Goal: Book appointment/travel/reservation

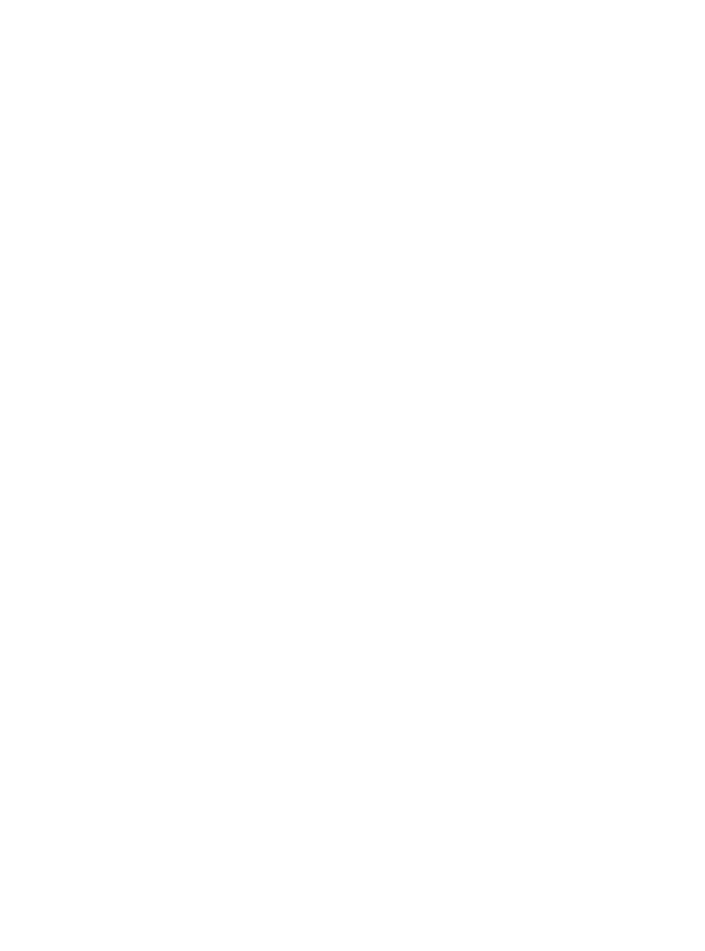
click at [93, 273] on div "Arrivo" at bounding box center [69, 266] width 59 height 14
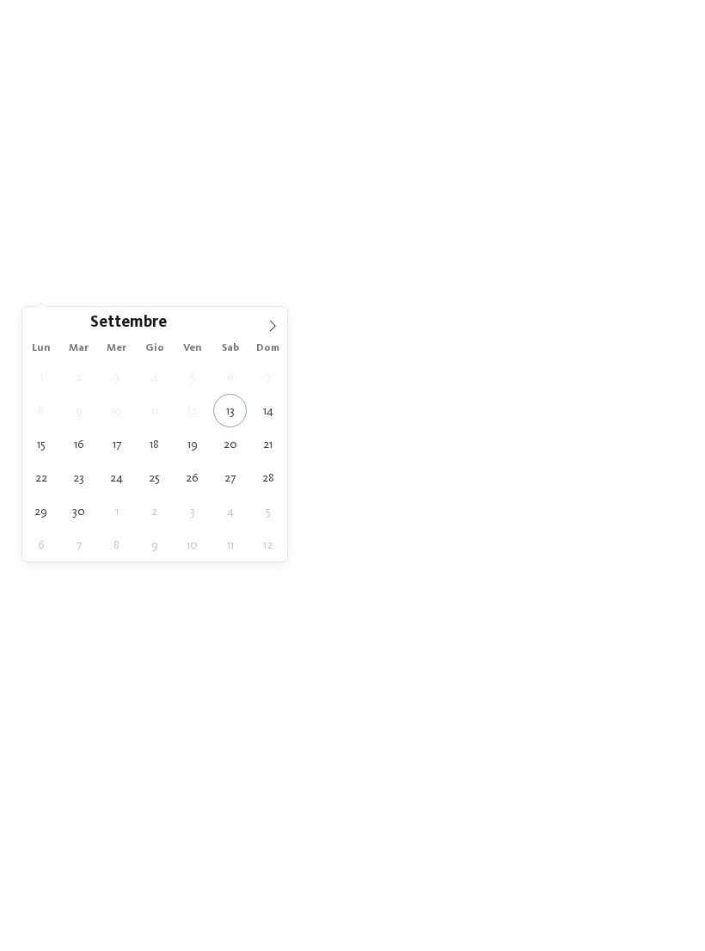
click at [276, 316] on span at bounding box center [272, 321] width 29 height 29
click at [277, 314] on span at bounding box center [272, 321] width 29 height 29
click at [32, 328] on icon at bounding box center [37, 326] width 12 height 12
click at [47, 329] on div "Ottobre ****" at bounding box center [154, 321] width 265 height 29
click at [274, 323] on icon at bounding box center [273, 326] width 12 height 12
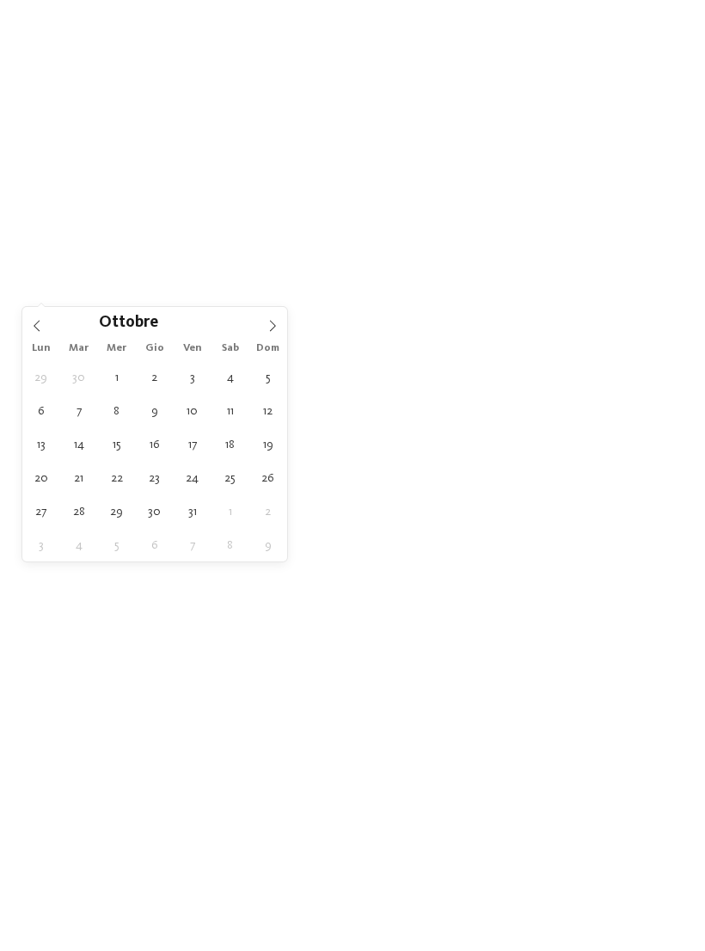
type div "[DATE]"
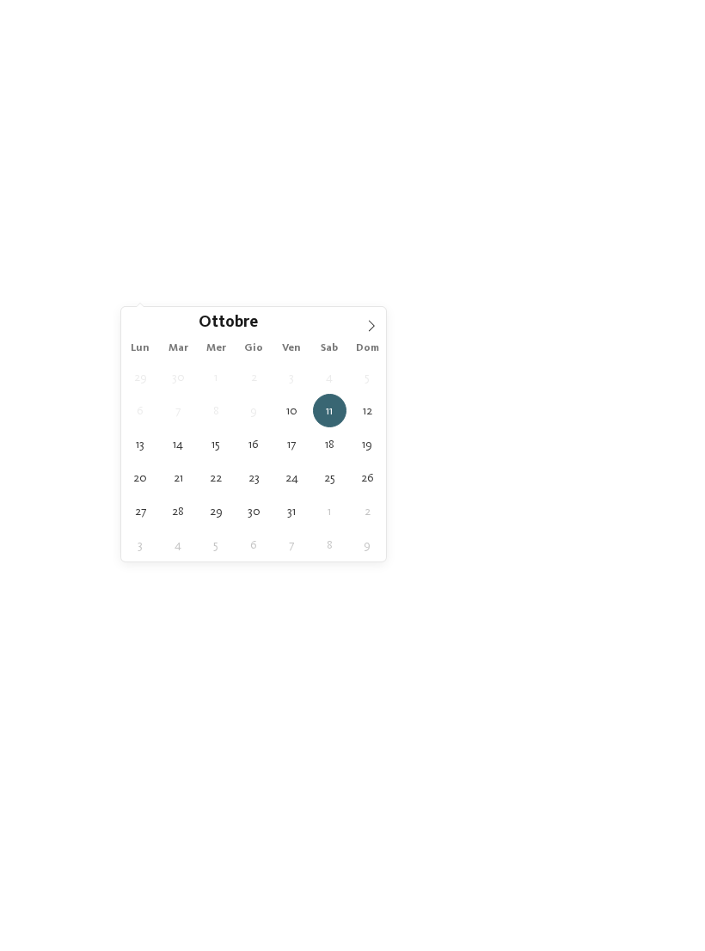
type div "[DATE]"
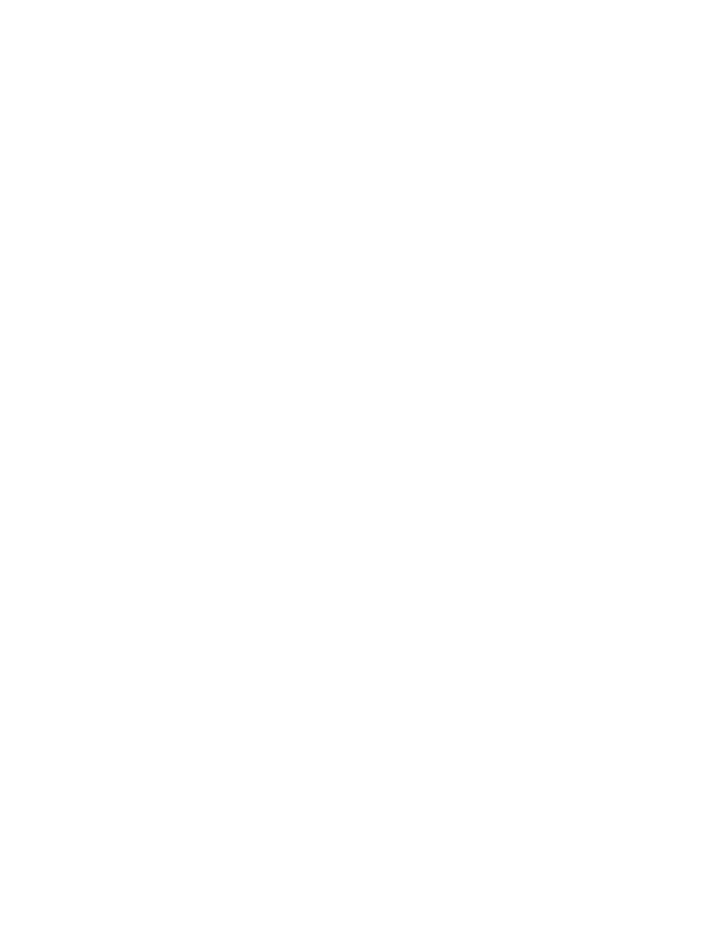
click at [289, 273] on span "Regione" at bounding box center [268, 267] width 51 height 12
click at [458, 373] on div "Dolomiti" at bounding box center [353, 390] width 224 height 34
click at [403, 571] on div "accetta" at bounding box center [353, 588] width 224 height 34
click at [283, 252] on span "Regione" at bounding box center [268, 246] width 51 height 12
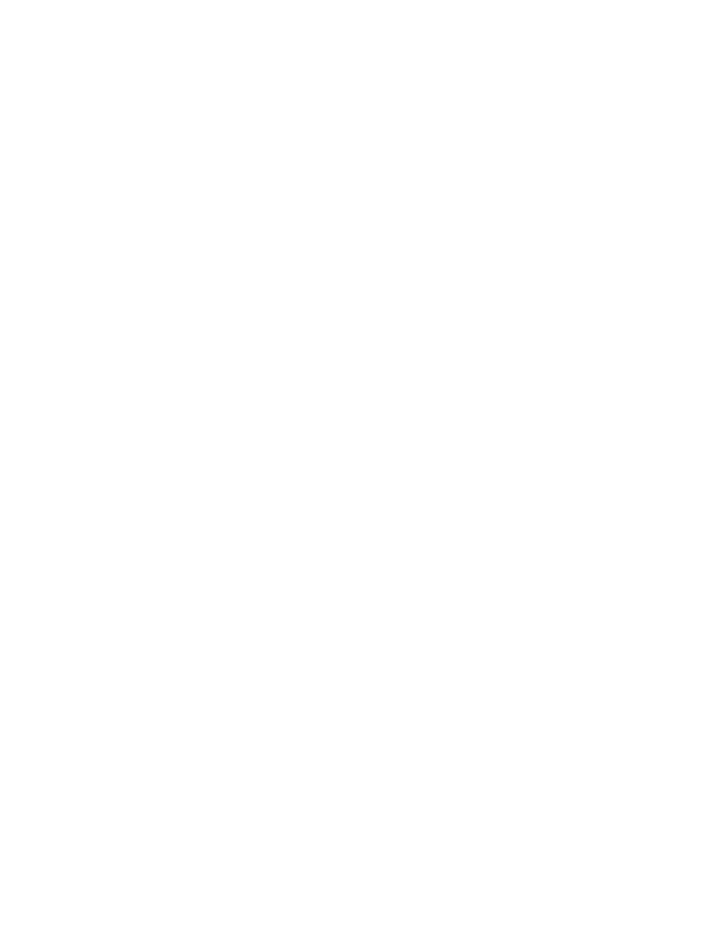
click at [453, 416] on div at bounding box center [455, 424] width 17 height 17
click at [446, 442] on div "Merano e dintorni" at bounding box center [353, 459] width 224 height 34
click at [438, 477] on div "Bolzano e vigneti" at bounding box center [353, 494] width 224 height 34
click at [450, 520] on div at bounding box center [455, 528] width 17 height 17
click at [429, 571] on div "accetta" at bounding box center [353, 588] width 224 height 34
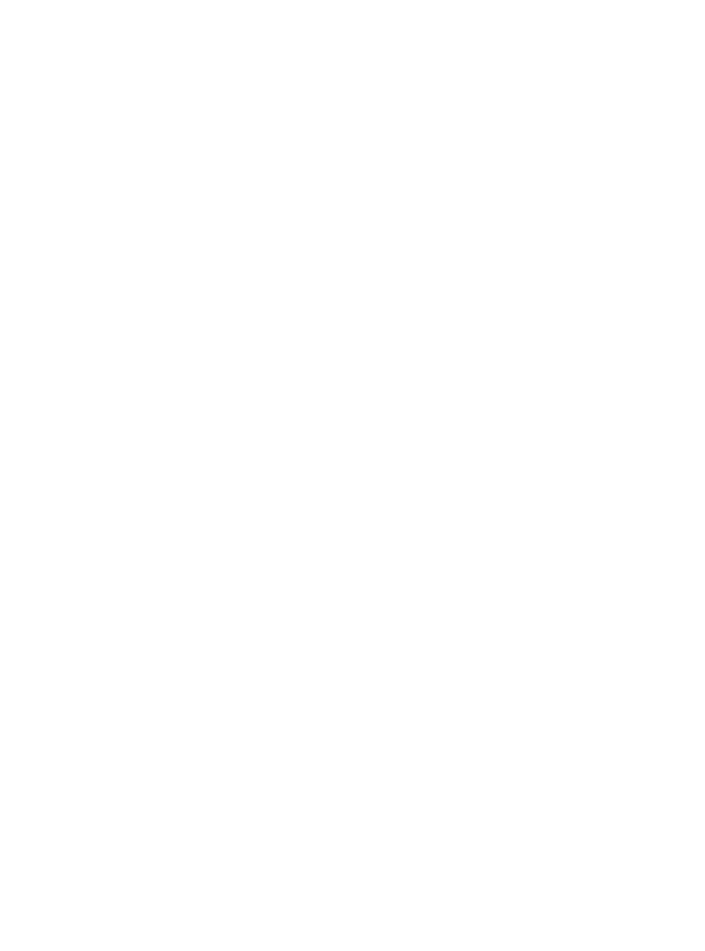
click at [398, 252] on span "I miei desideri" at bounding box center [370, 246] width 58 height 12
click at [626, 94] on icon at bounding box center [628, 109] width 37 height 30
click at [514, 261] on div "Family Experiences" at bounding box center [488, 246] width 122 height 30
click at [477, 218] on icon at bounding box center [490, 233] width 37 height 30
click at [640, 261] on link "trova l’hotel" at bounding box center [636, 246] width 94 height 30
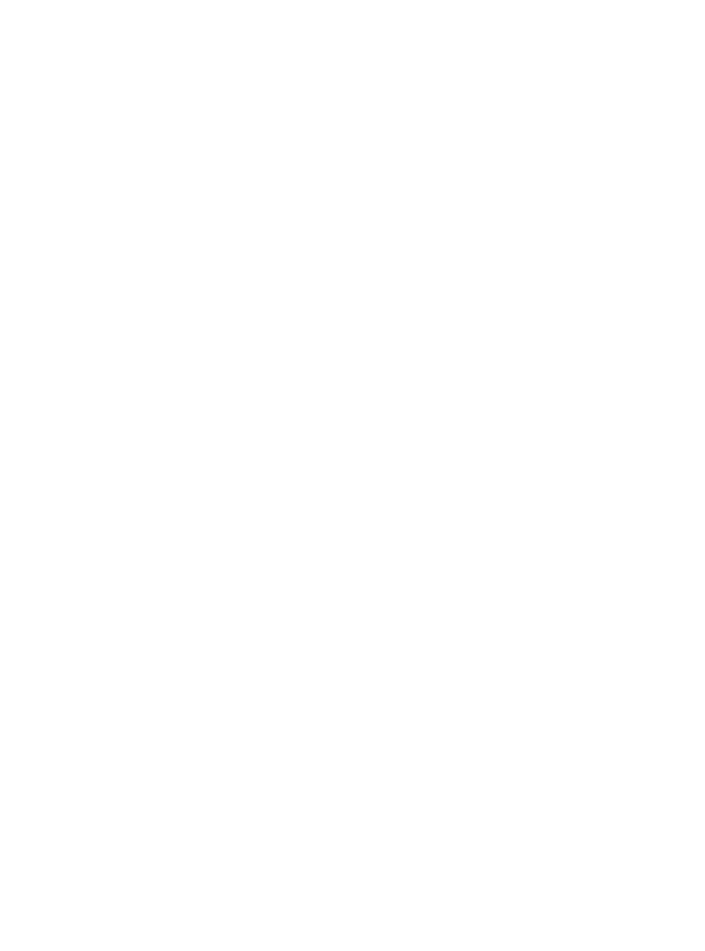
scroll to position [280, 0]
click at [285, 412] on div at bounding box center [189, 398] width 310 height 175
click at [672, 298] on icon at bounding box center [671, 313] width 37 height 30
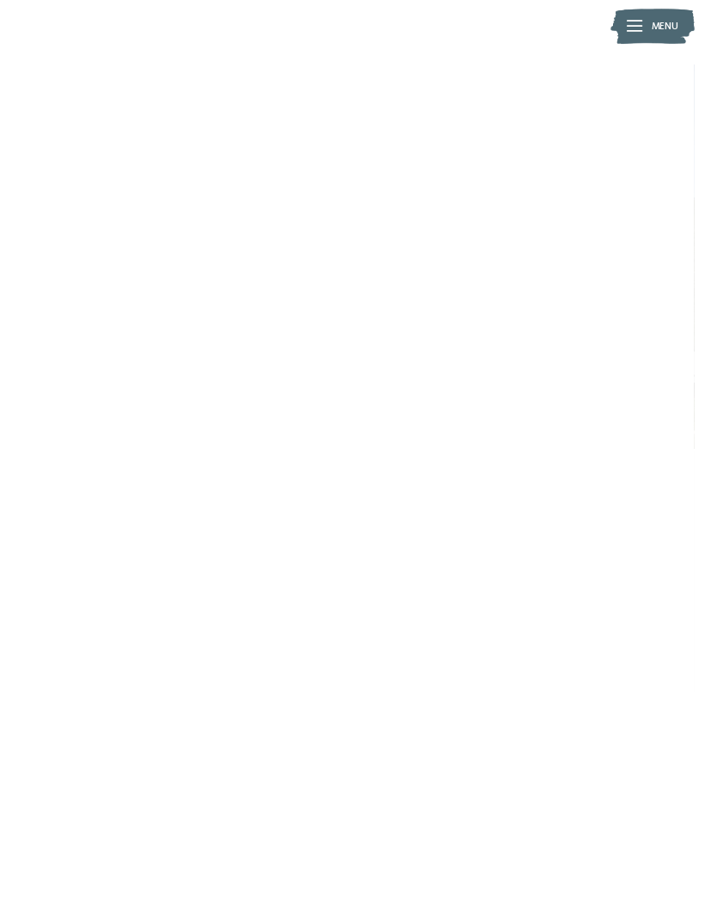
scroll to position [0, 0]
